Goal: Navigation & Orientation: Find specific page/section

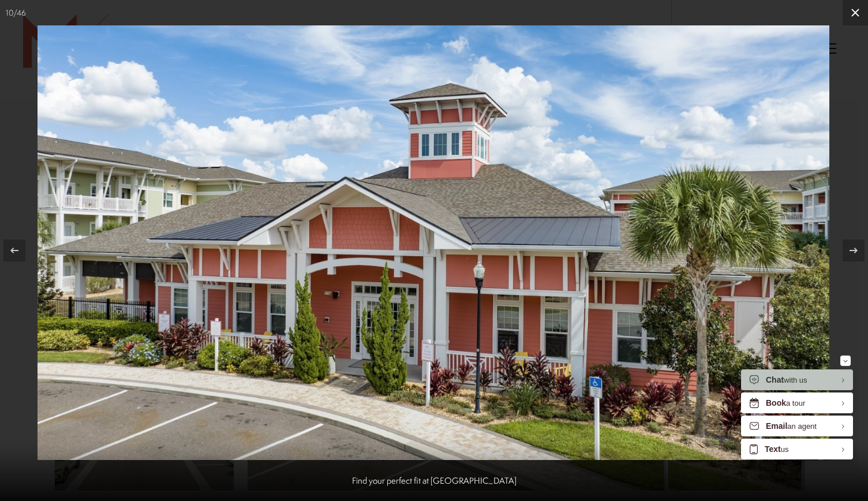
click at [852, 10] on icon at bounding box center [855, 13] width 8 height 8
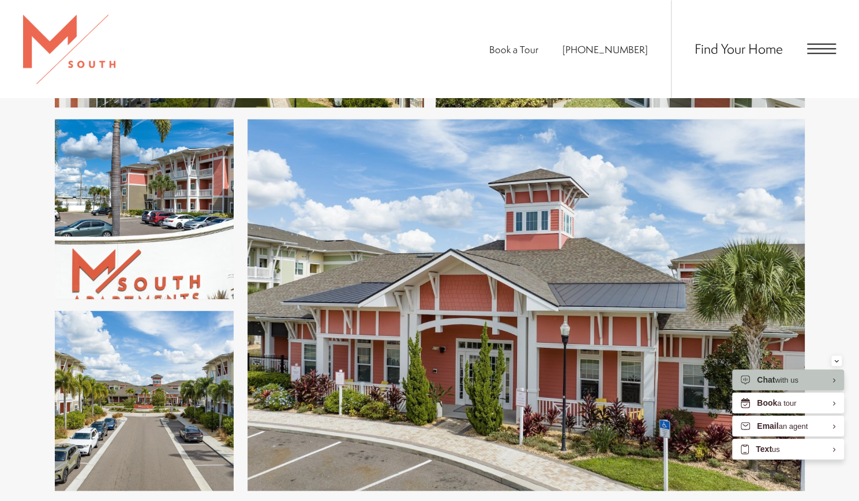
click at [808, 49] on span "Open Menu" at bounding box center [821, 48] width 29 height 1
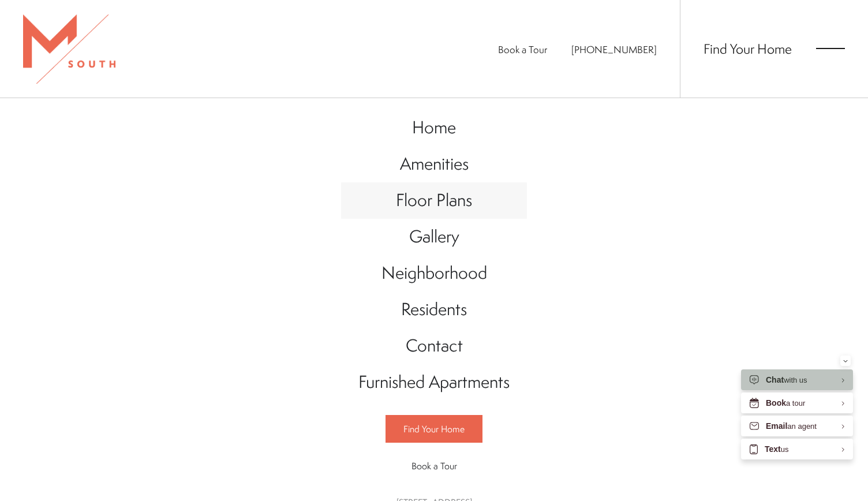
click at [421, 202] on span "Floor Plans" at bounding box center [434, 200] width 76 height 24
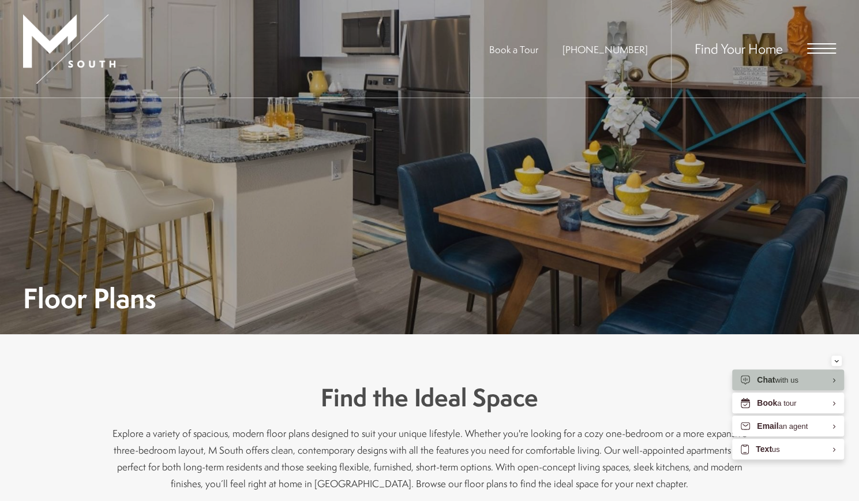
click at [824, 50] on span "Open Menu" at bounding box center [821, 48] width 29 height 10
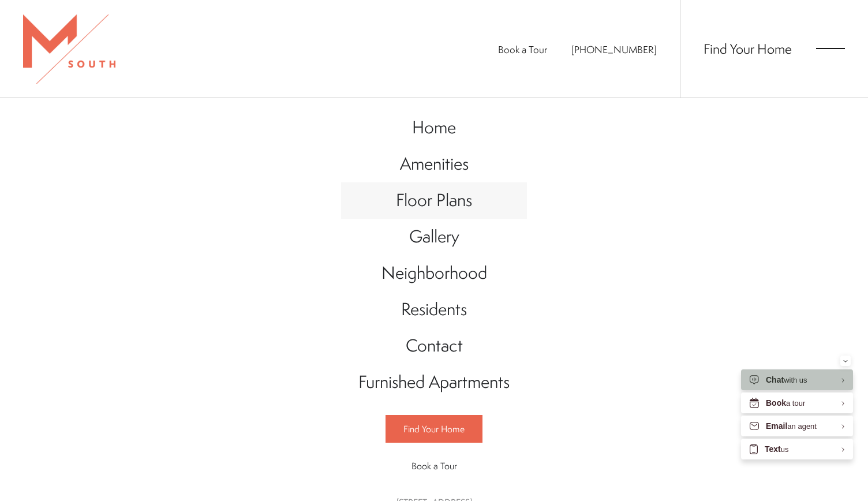
click at [433, 204] on span "Floor Plans" at bounding box center [434, 200] width 76 height 24
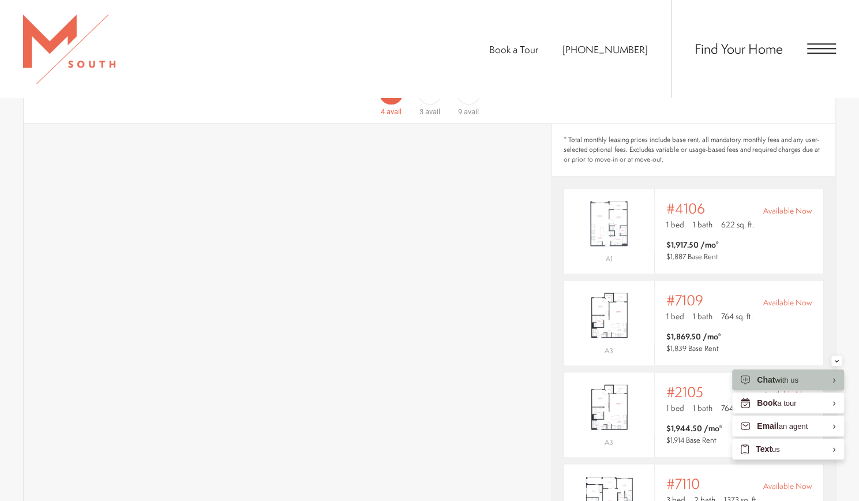
scroll to position [763, 0]
click at [417, 58] on div "Book a Tour [PHONE_NUMBER] Find Your Home" at bounding box center [429, 49] width 859 height 98
